Goal: Transaction & Acquisition: Book appointment/travel/reservation

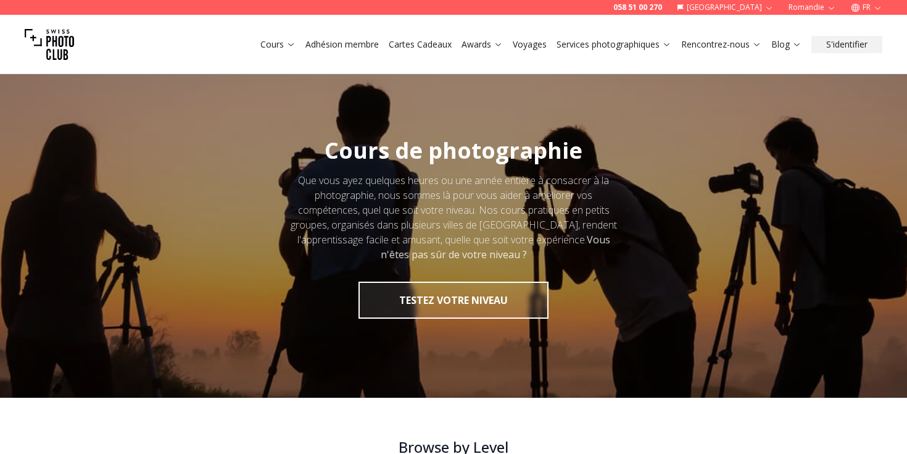
click at [520, 49] on link "Voyages" at bounding box center [530, 44] width 34 height 12
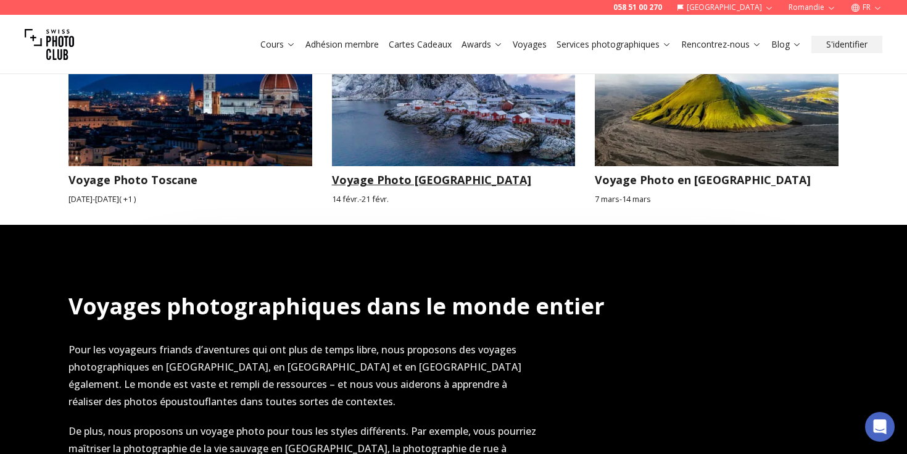
scroll to position [1244, 0]
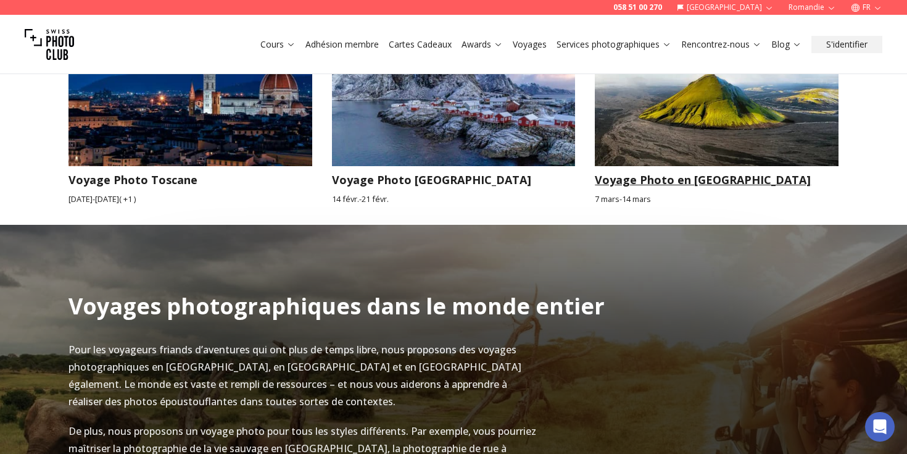
click at [623, 96] on img at bounding box center [717, 97] width 244 height 137
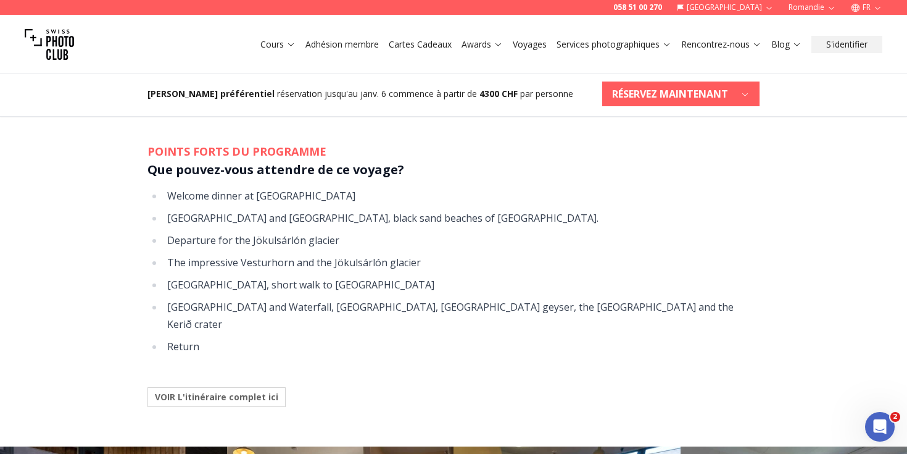
scroll to position [1493, 0]
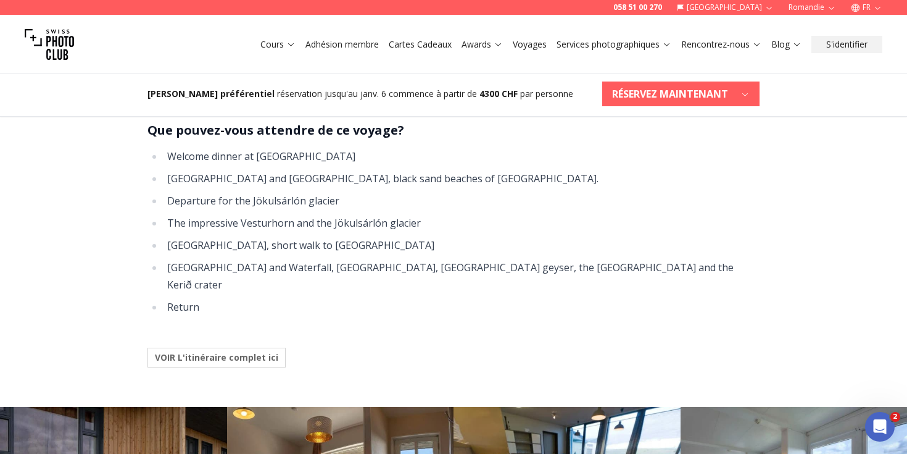
click at [215, 351] on b "VOIR L'itinéraire complet ici" at bounding box center [216, 357] width 123 height 12
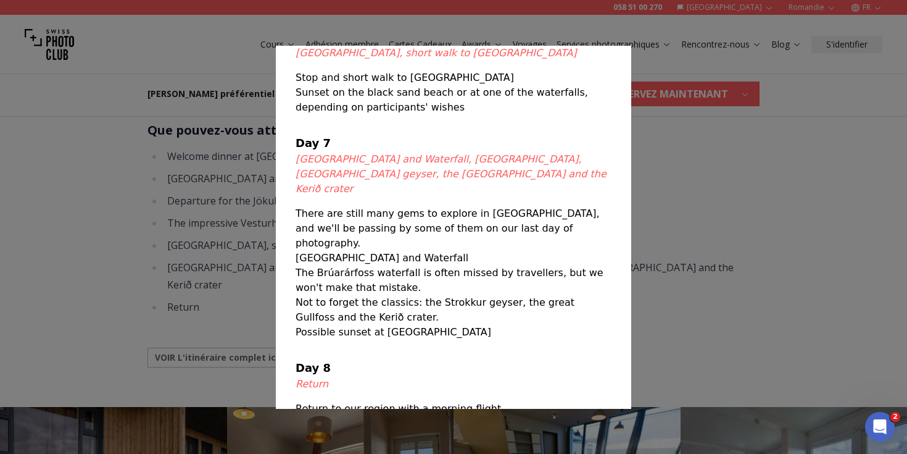
scroll to position [597, 0]
drag, startPoint x: 450, startPoint y: 264, endPoint x: 355, endPoint y: 255, distance: 94.9
click at [355, 296] on p "Not to forget the classics: the Strokkur geyser, the great Gullfoss and the Ker…" at bounding box center [454, 311] width 316 height 30
click at [451, 325] on p "Possible sunset at [GEOGRAPHIC_DATA]" at bounding box center [454, 332] width 316 height 15
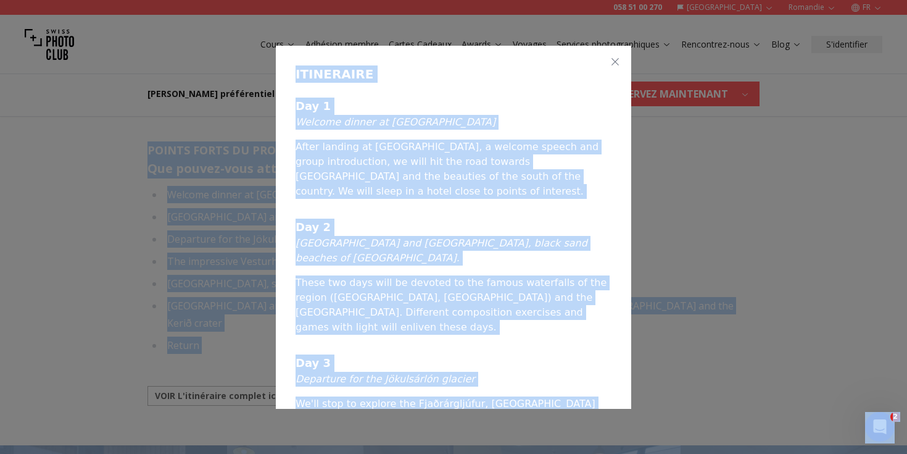
scroll to position [1395, 0]
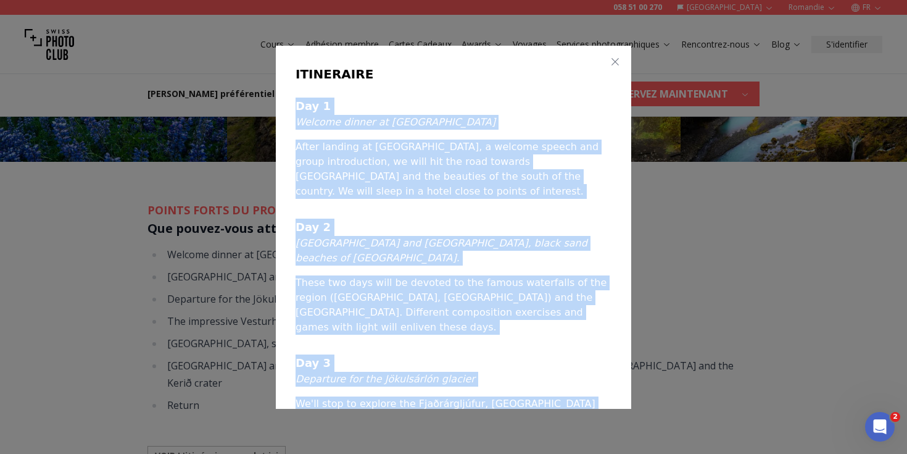
drag, startPoint x: 447, startPoint y: 269, endPoint x: 296, endPoint y: 108, distance: 220.5
copy div "Lor 6 Ipsumdo sitame co Adipi Elits Doeiu tempori ut Laboreet dolorem, a enimad…"
